Goal: Consume media (video, audio): Consume media (video, audio)

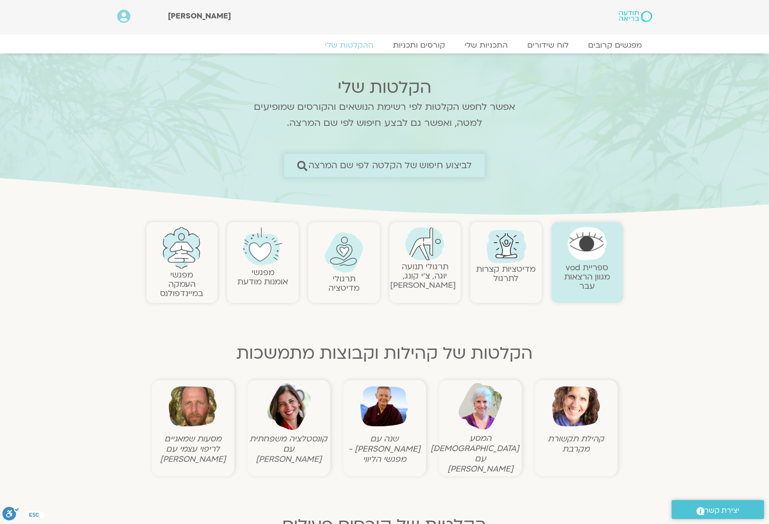
click at [456, 166] on span "לביצוע חיפוש של הקלטה לפי שם המרצה" at bounding box center [390, 166] width 164 height 10
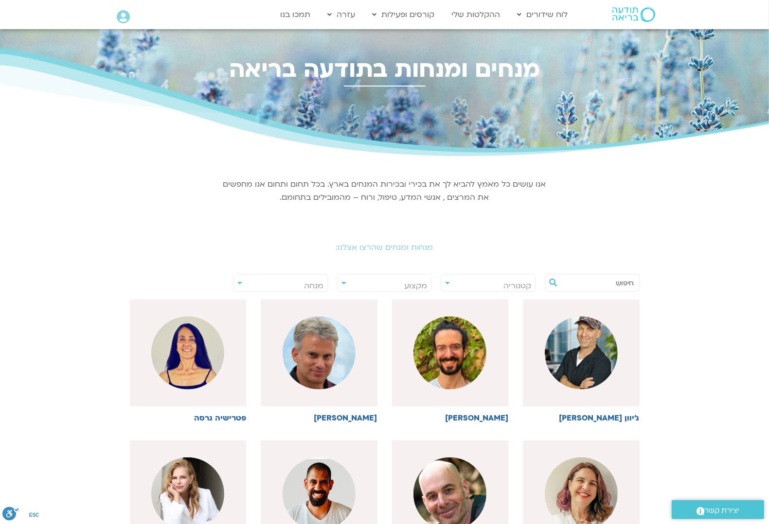
click at [577, 281] on input "text" at bounding box center [597, 283] width 74 height 17
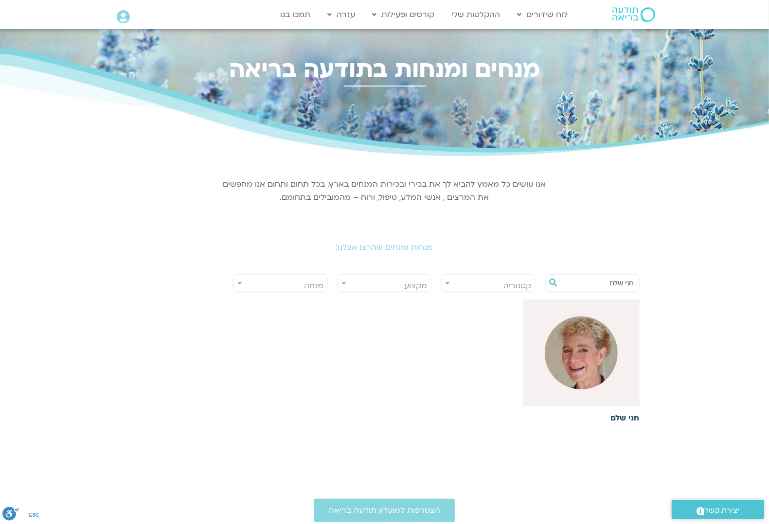
type input "חני שלם"
click at [631, 414] on h6 "חני שלם" at bounding box center [581, 418] width 117 height 9
click at [624, 390] on div at bounding box center [581, 353] width 117 height 107
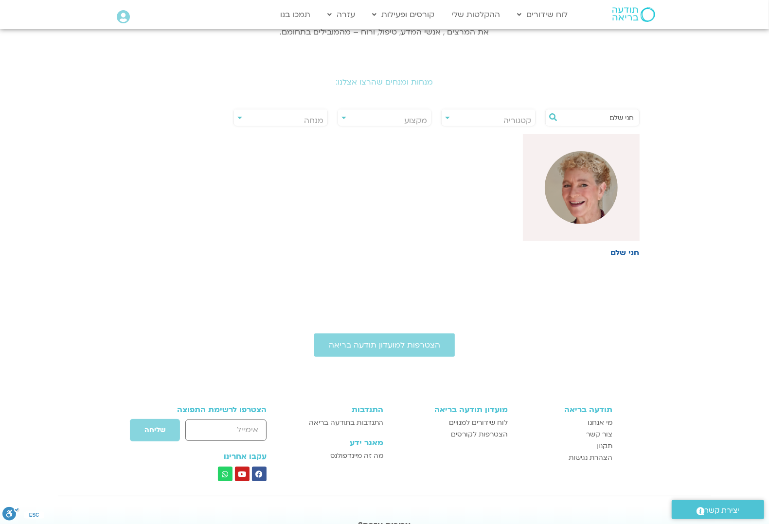
scroll to position [243, 0]
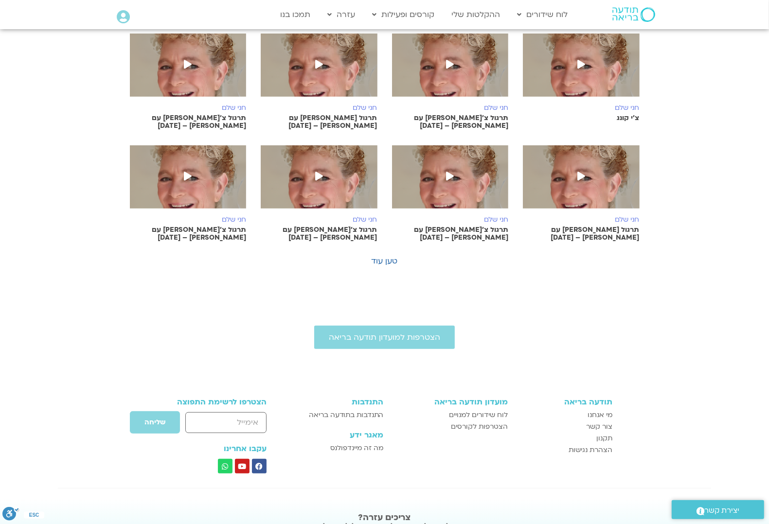
scroll to position [487, 0]
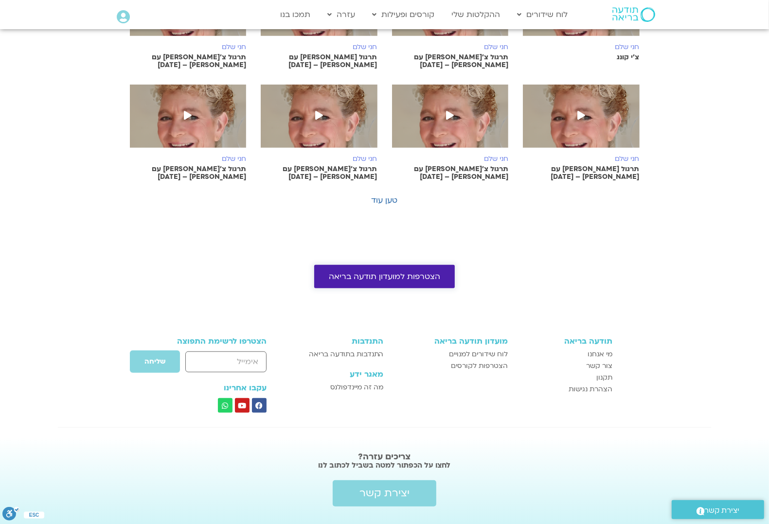
click at [439, 280] on link "הצטרפות למועדון תודעה בריאה" at bounding box center [384, 276] width 141 height 23
click at [385, 202] on link "טען עוד" at bounding box center [385, 200] width 26 height 11
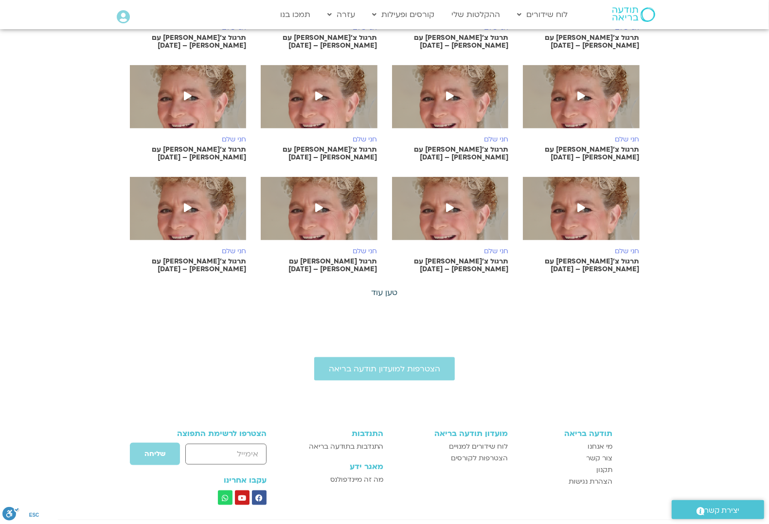
scroll to position [912, 0]
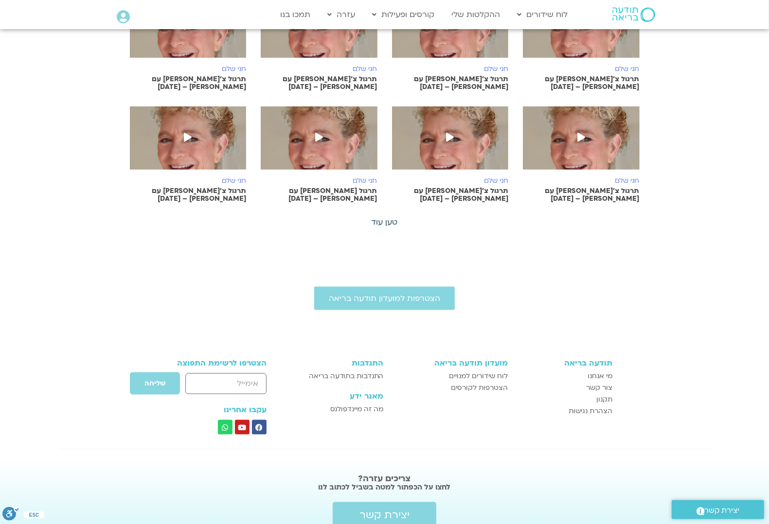
click at [382, 217] on link "טען עוד" at bounding box center [385, 222] width 26 height 11
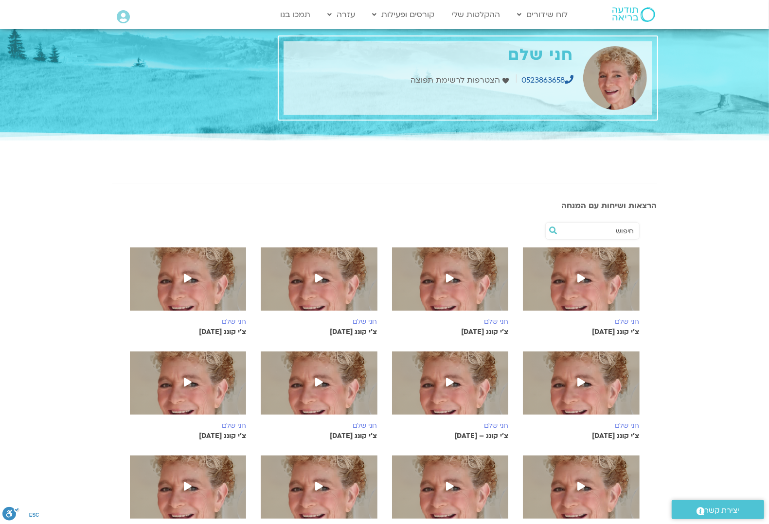
scroll to position [0, 0]
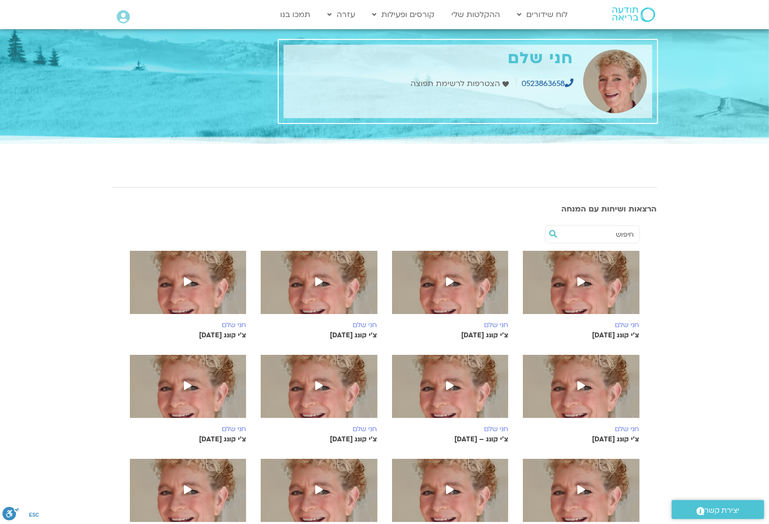
click at [581, 282] on icon at bounding box center [582, 281] width 8 height 9
